Goal: Transaction & Acquisition: Purchase product/service

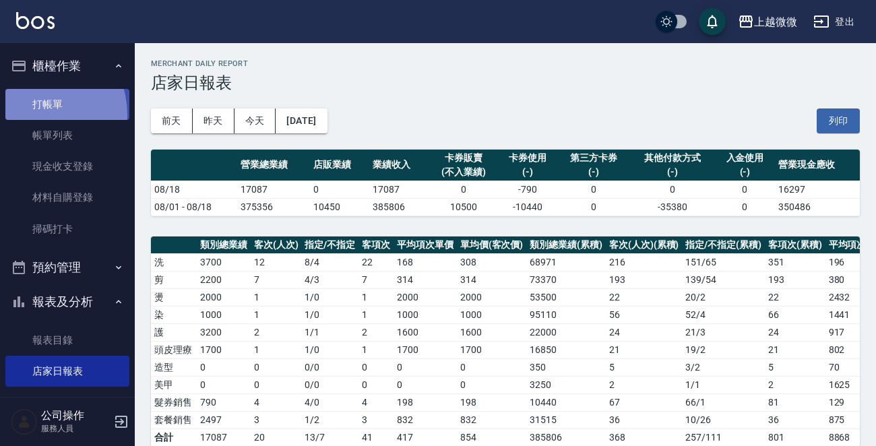
click at [36, 114] on link "打帳單" at bounding box center [67, 104] width 124 height 31
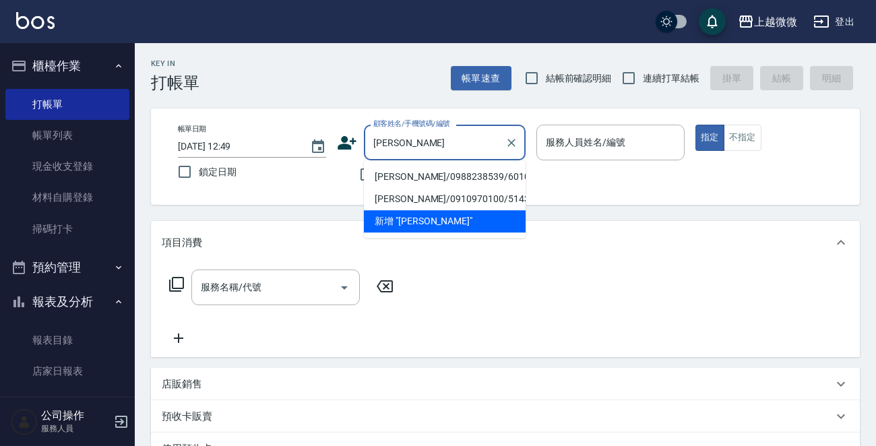
click at [439, 175] on li "[PERSON_NAME]/0988238539/6010" at bounding box center [445, 177] width 162 height 22
type input "[PERSON_NAME]/0988238539/6010"
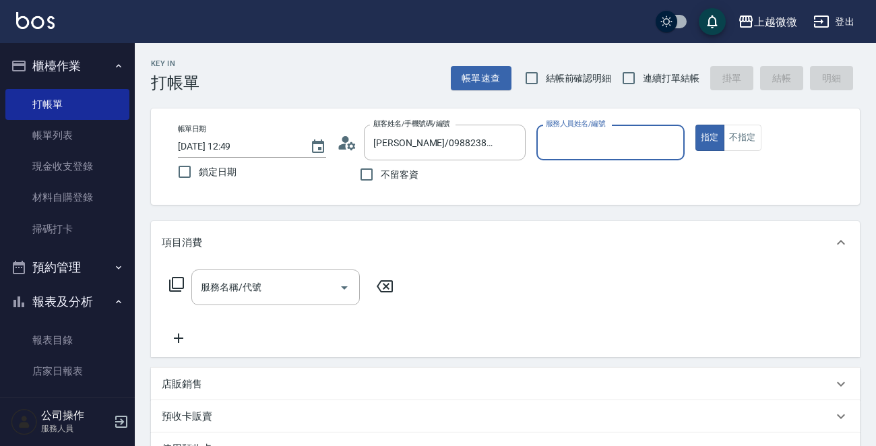
type input "[PERSON_NAME]-7"
click at [348, 284] on icon "Open" at bounding box center [344, 288] width 16 height 16
click at [181, 289] on icon at bounding box center [177, 284] width 16 height 16
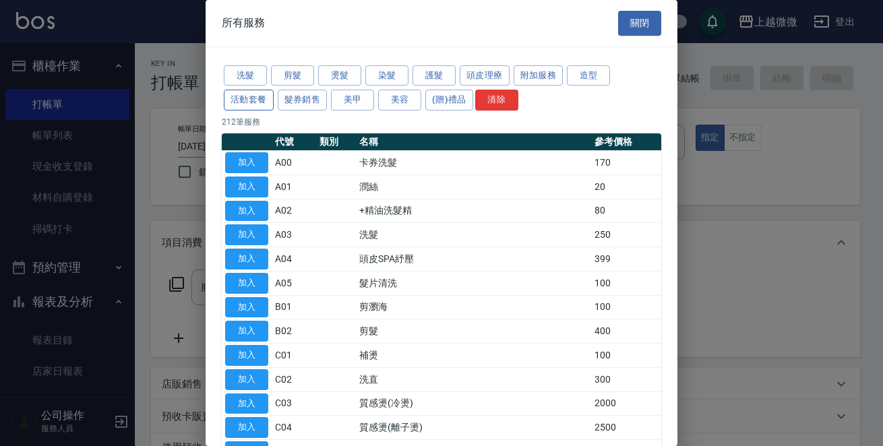
click at [239, 96] on button "活動套餐" at bounding box center [249, 100] width 50 height 21
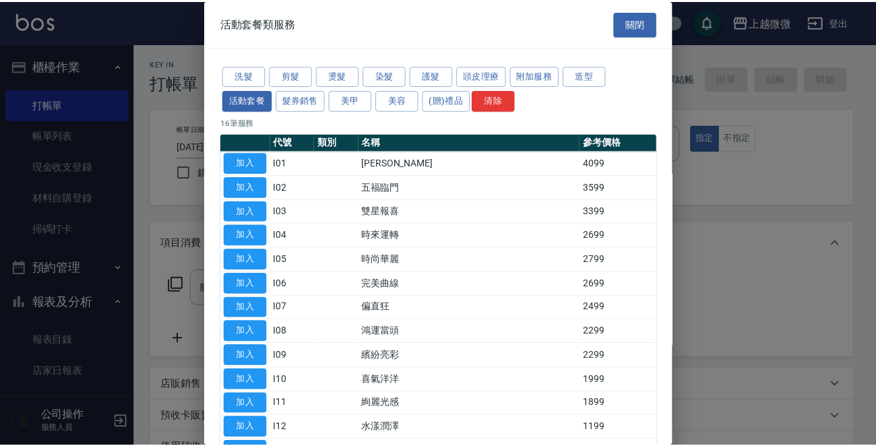
scroll to position [162, 0]
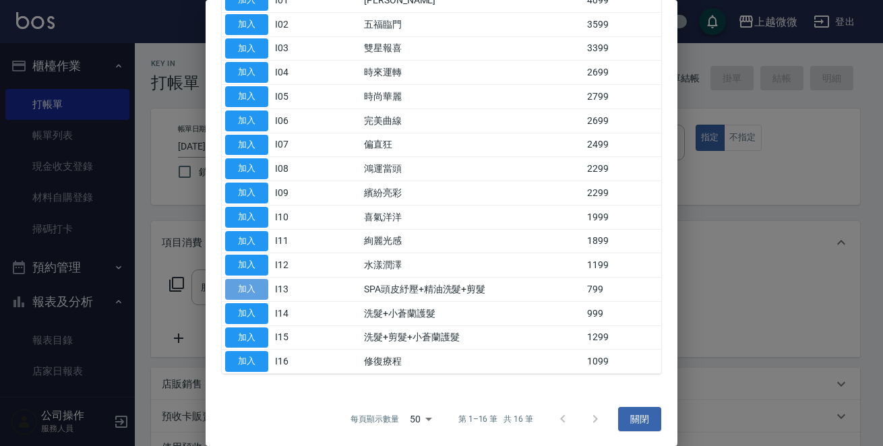
click at [251, 289] on button "加入" at bounding box center [246, 289] width 43 height 21
type input "SPA頭皮紓壓+精油洗髮+剪髮(I13)"
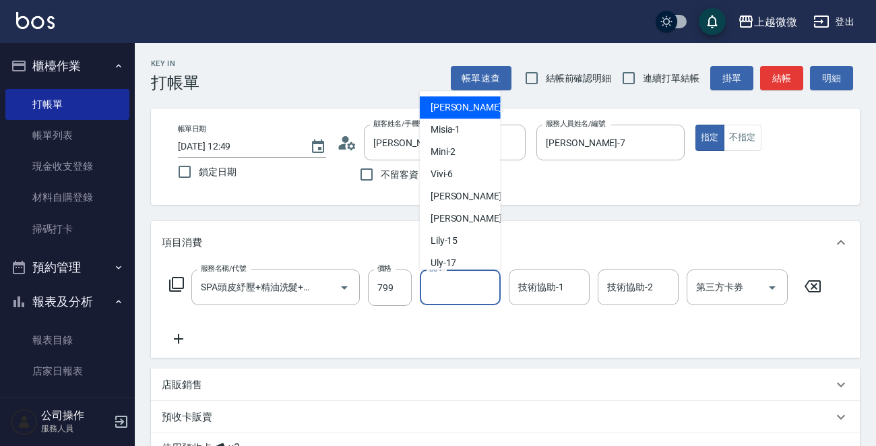
click at [455, 285] on input "洗-1" at bounding box center [460, 288] width 69 height 24
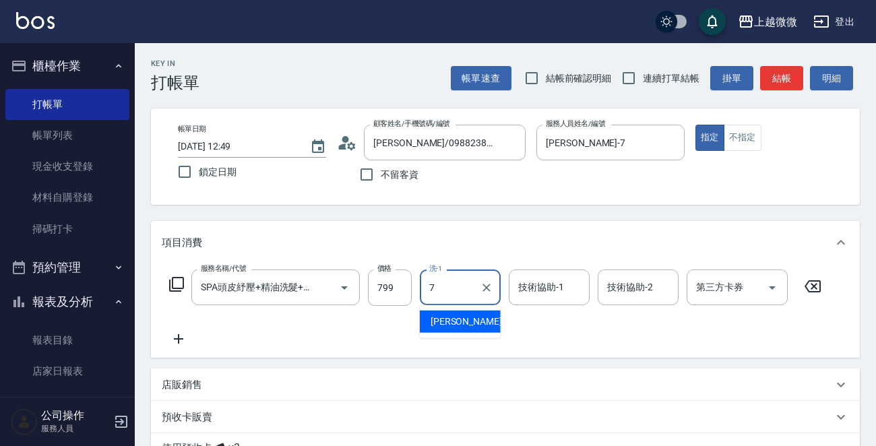
type input "[PERSON_NAME]-7"
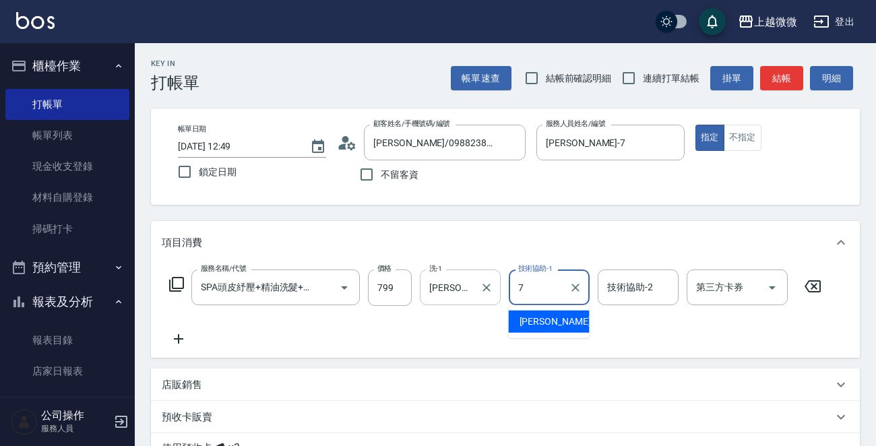
type input "[PERSON_NAME]-7"
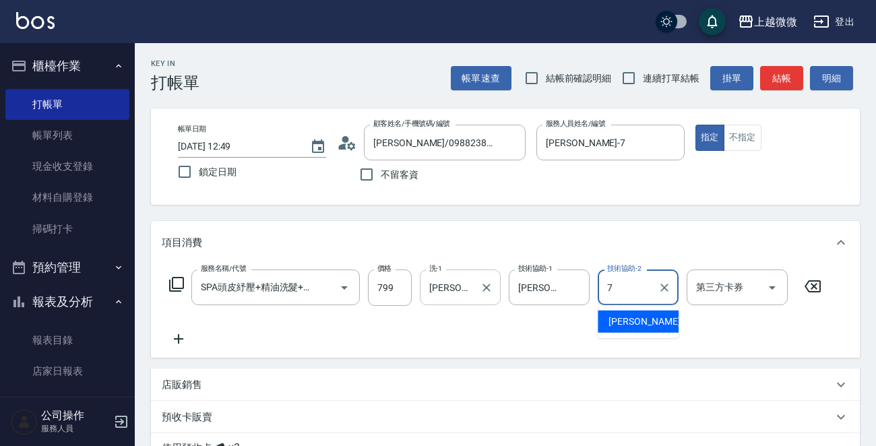
type input "[PERSON_NAME]-7"
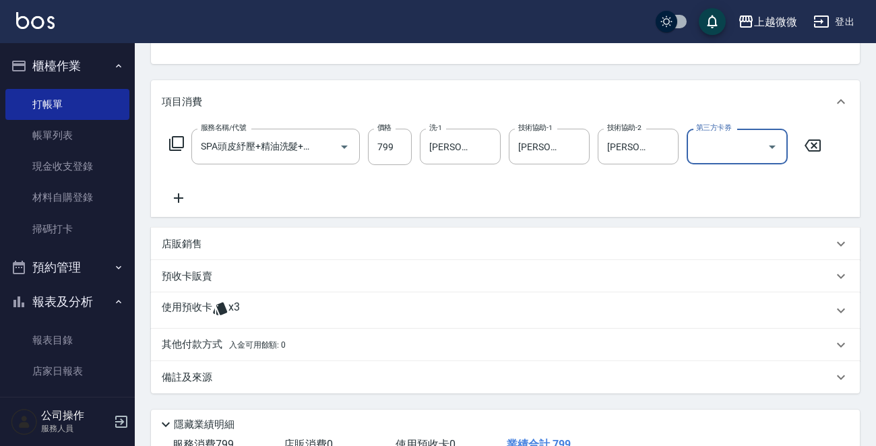
scroll to position [202, 0]
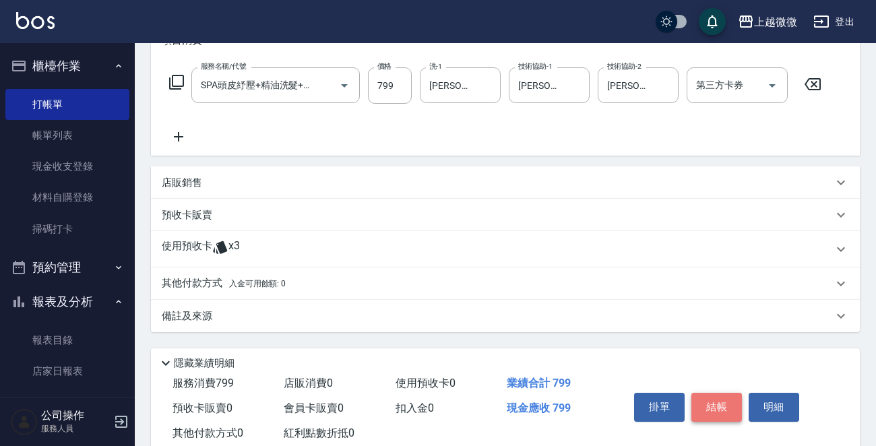
click at [707, 396] on button "結帳" at bounding box center [717, 407] width 51 height 28
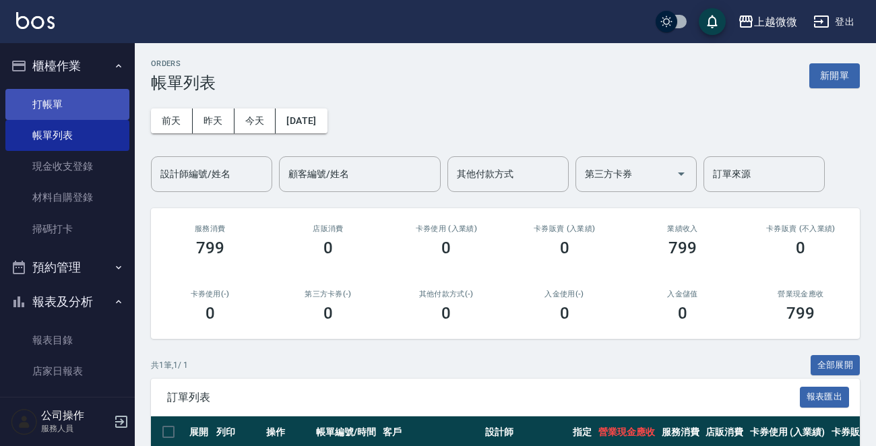
click at [98, 107] on link "打帳單" at bounding box center [67, 104] width 124 height 31
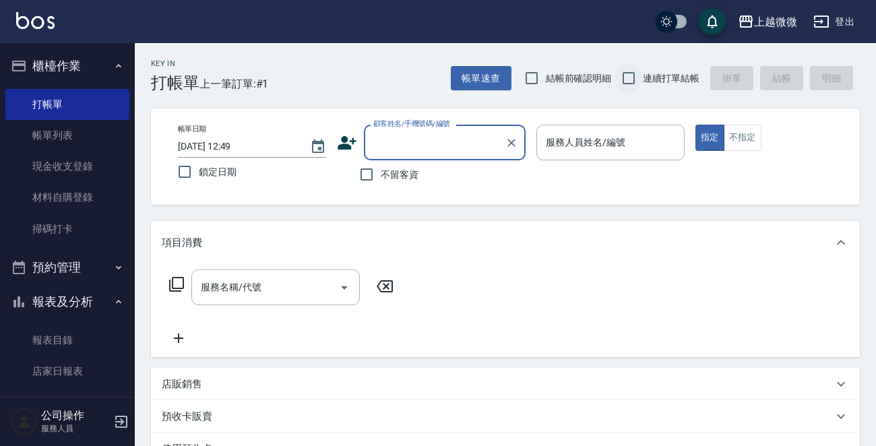
click at [627, 73] on input "連續打單結帳" at bounding box center [629, 78] width 28 height 28
checkbox input "true"
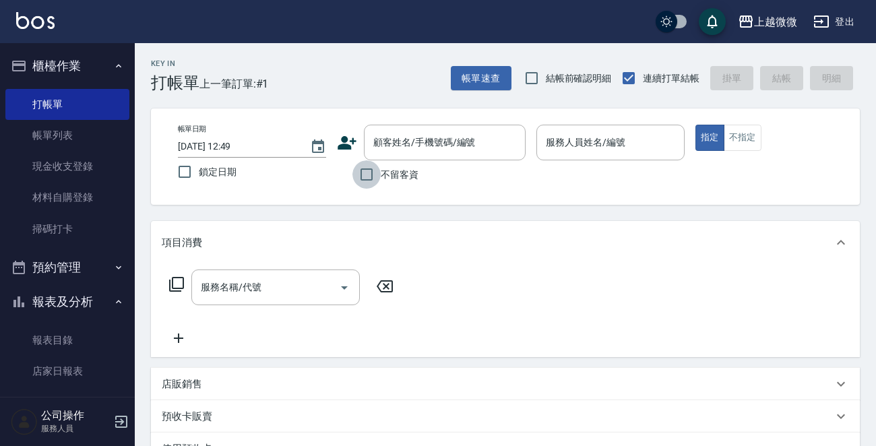
click at [360, 178] on input "不留客資" at bounding box center [367, 174] width 28 height 28
checkbox input "true"
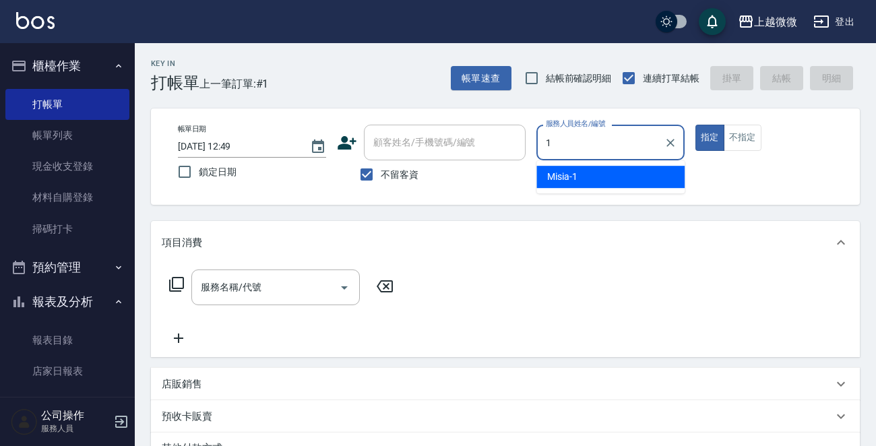
type input "Misia-1"
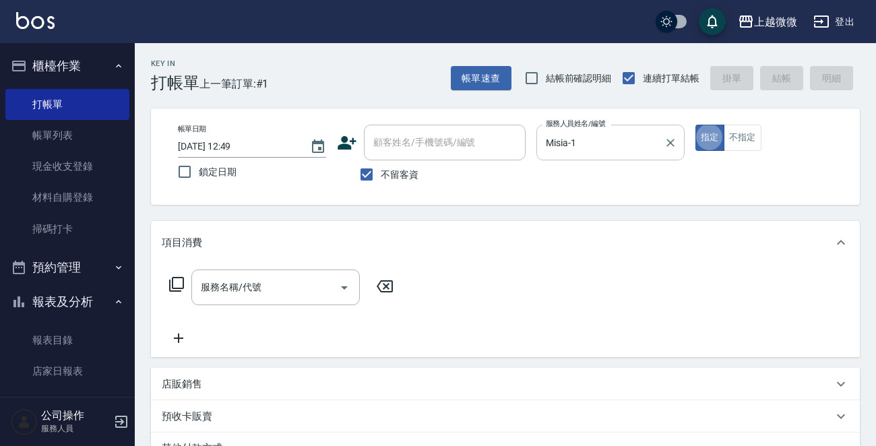
type button "true"
click at [343, 289] on icon "Open" at bounding box center [344, 288] width 16 height 16
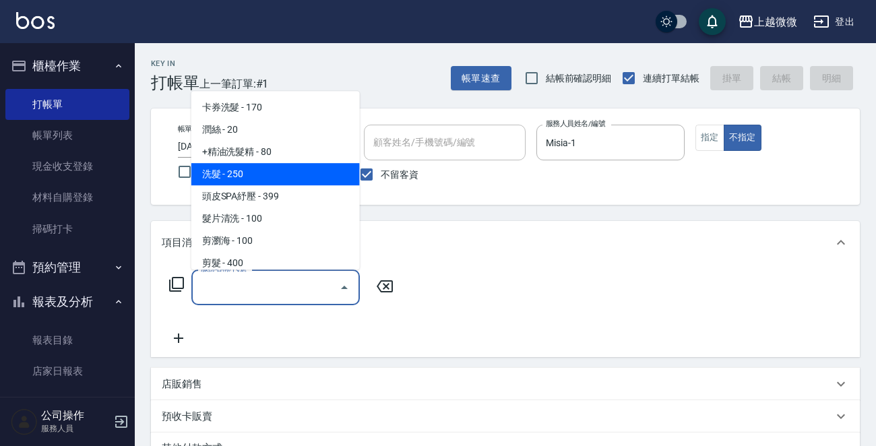
click at [295, 167] on span "洗髮 - 250" at bounding box center [275, 174] width 169 height 22
type input "洗髮(A03)"
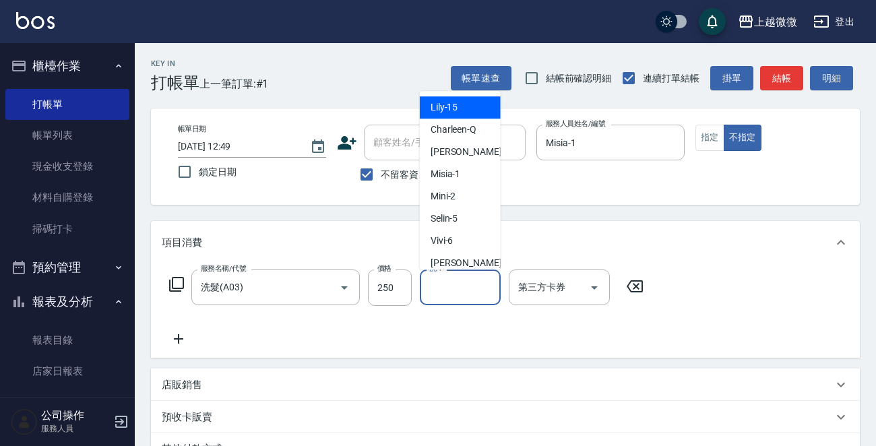
click at [445, 288] on input "洗-1" at bounding box center [460, 288] width 69 height 24
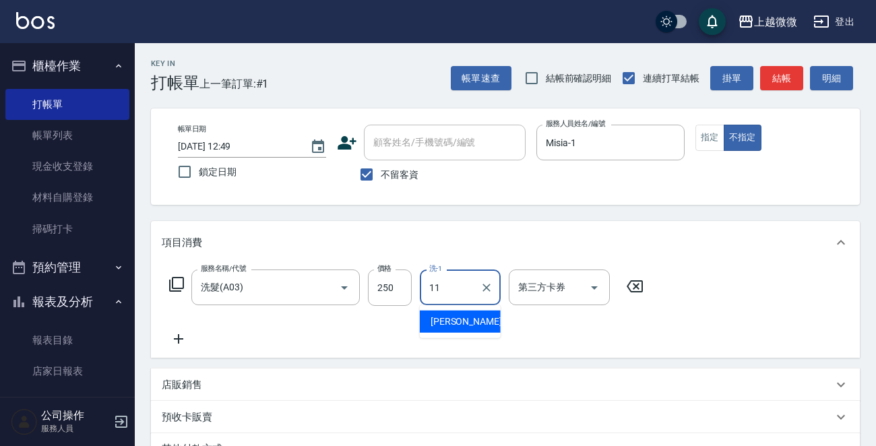
type input "[PERSON_NAME]-11"
click at [177, 339] on icon at bounding box center [178, 338] width 9 height 9
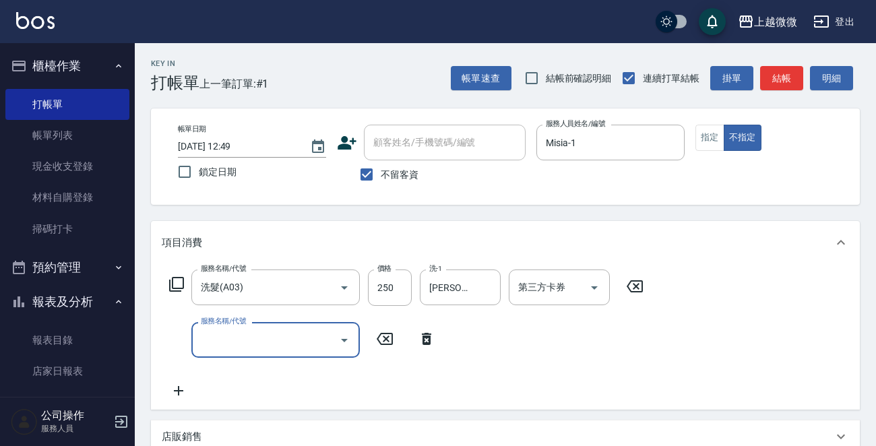
click at [342, 334] on icon "Open" at bounding box center [344, 340] width 16 height 16
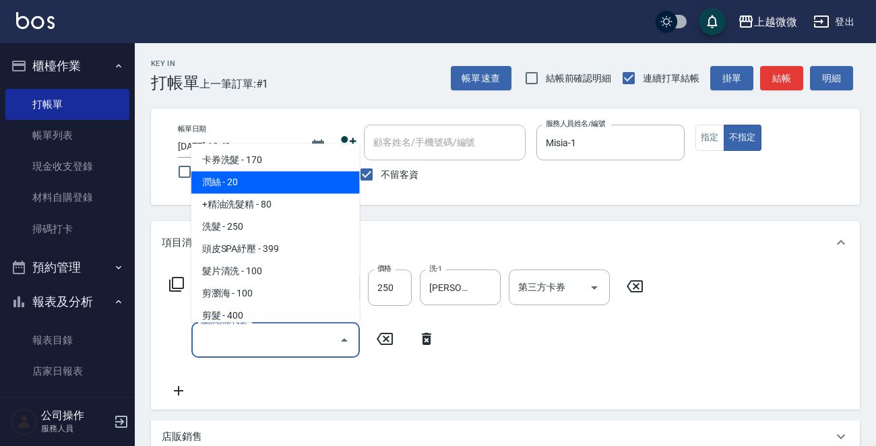
click at [289, 181] on span "潤絲 - 20" at bounding box center [275, 183] width 169 height 22
type input "潤絲(A01)"
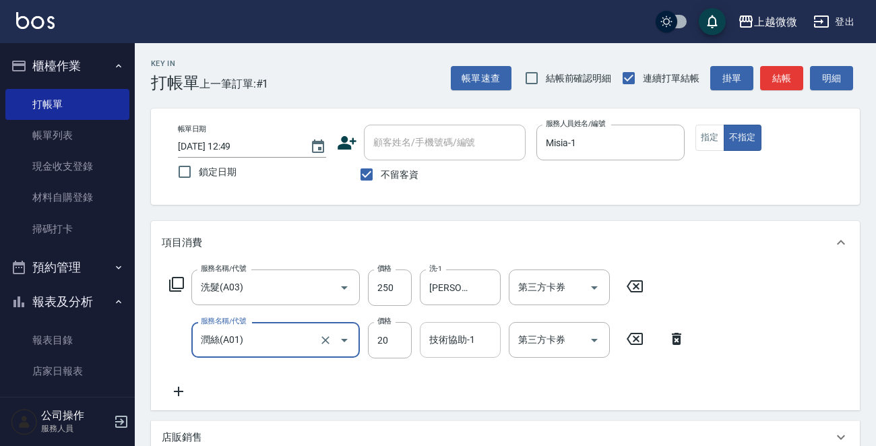
click at [450, 342] on input "技術協助-1" at bounding box center [460, 340] width 69 height 24
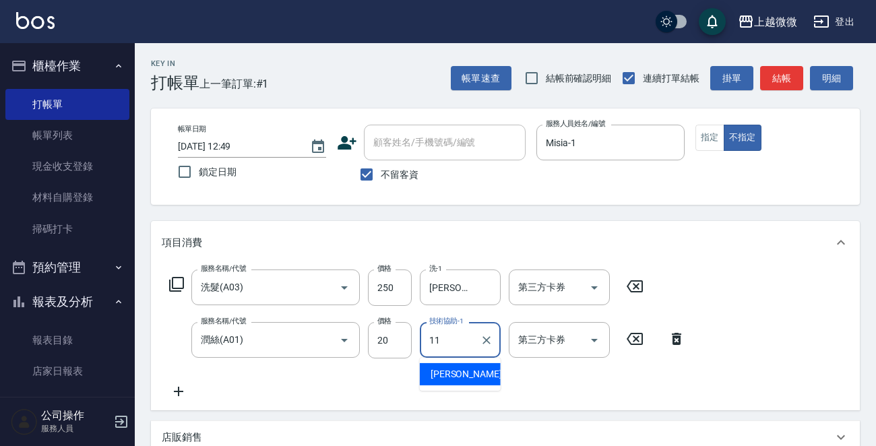
type input "[PERSON_NAME]-11"
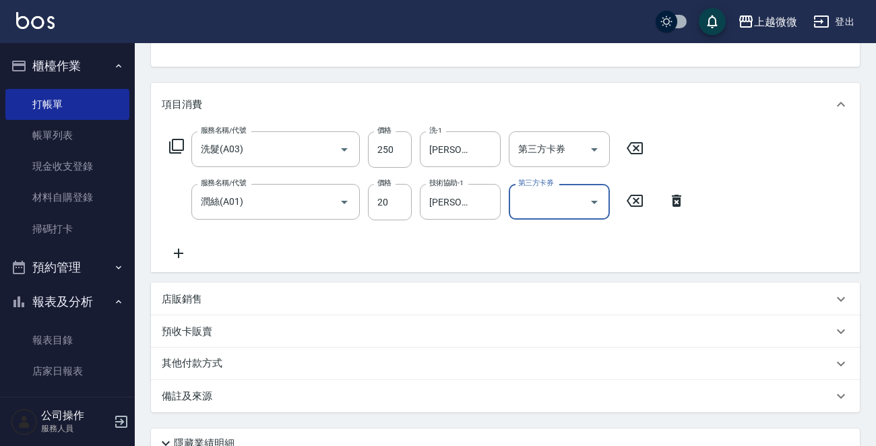
scroll to position [254, 0]
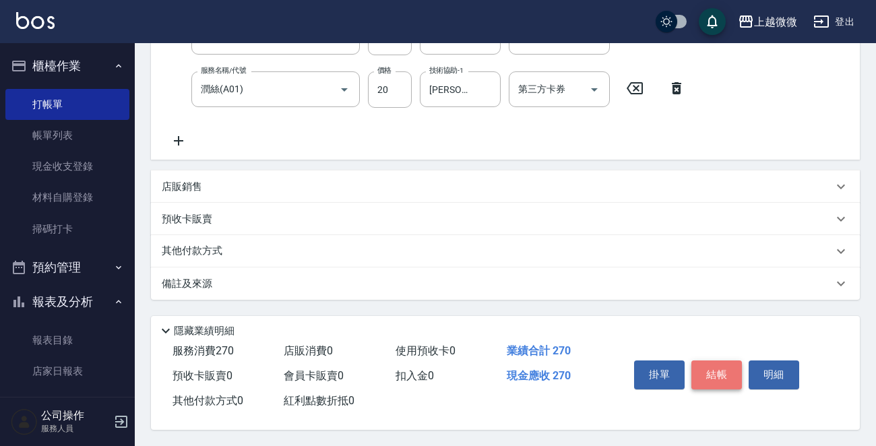
click at [703, 370] on button "結帳" at bounding box center [717, 375] width 51 height 28
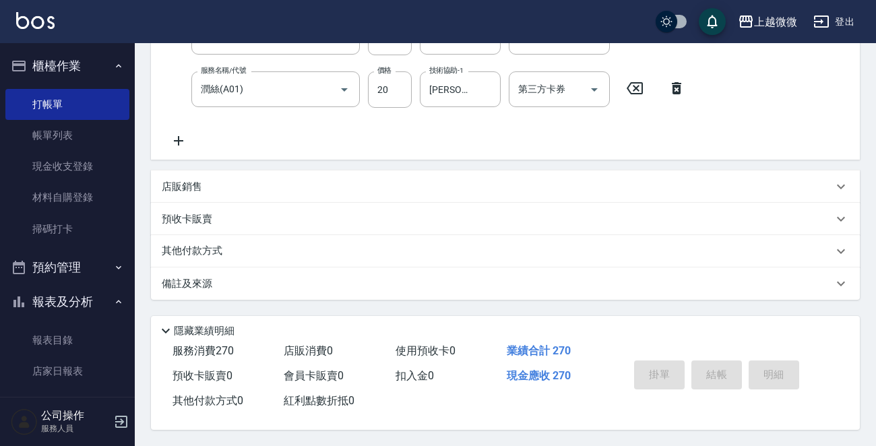
type input "[DATE] 12:50"
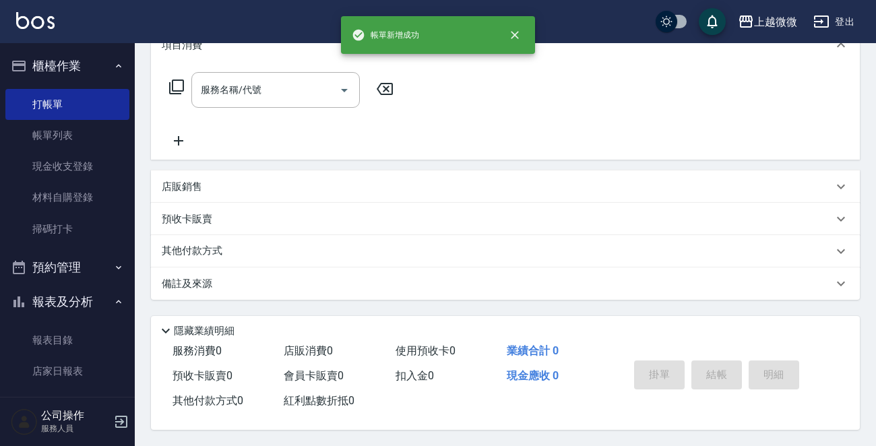
scroll to position [0, 0]
